Goal: Navigation & Orientation: Find specific page/section

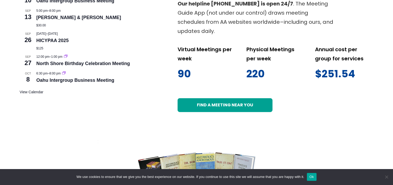
scroll to position [288, 0]
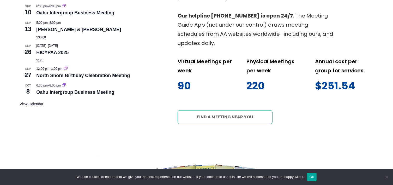
click at [222, 117] on link "Find a meeting near you" at bounding box center [225, 117] width 95 height 14
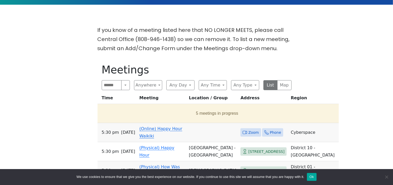
scroll to position [131, 0]
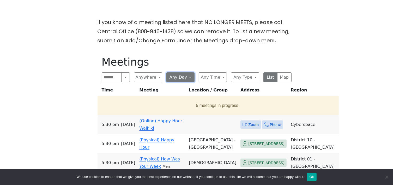
click at [190, 78] on button "Any Day" at bounding box center [181, 77] width 28 height 10
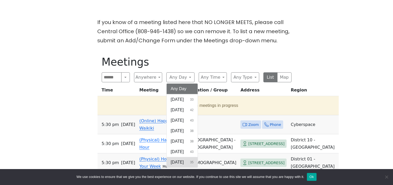
click at [184, 162] on span "Saturday" at bounding box center [177, 162] width 13 height 6
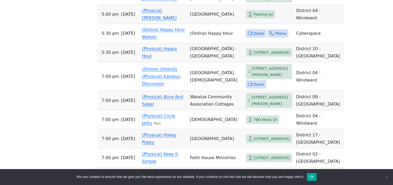
scroll to position [600, 0]
